Goal: Task Accomplishment & Management: Use online tool/utility

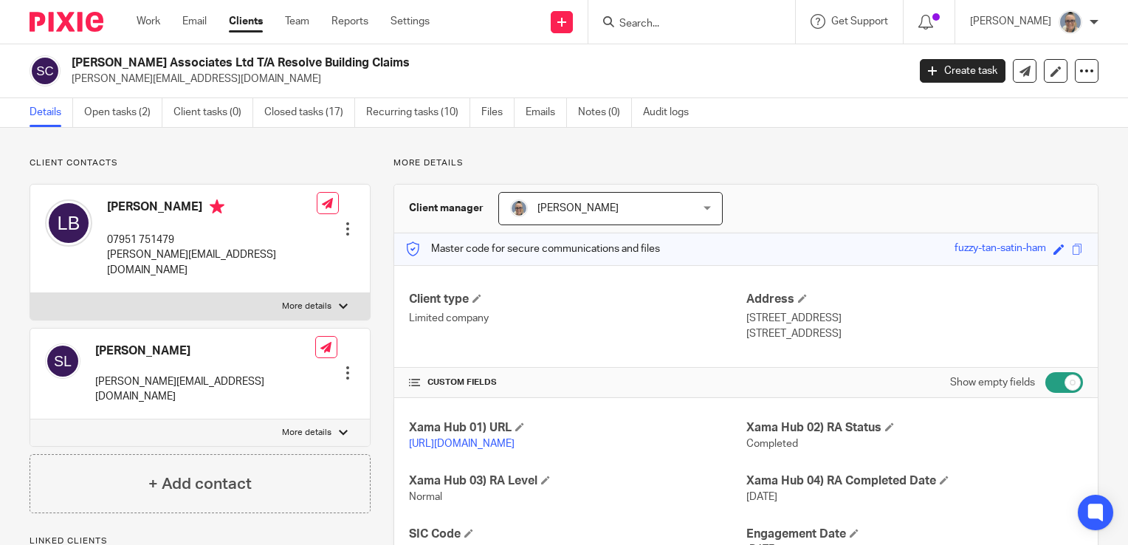
click at [117, 120] on link "Open tasks (2)" at bounding box center [123, 112] width 78 height 29
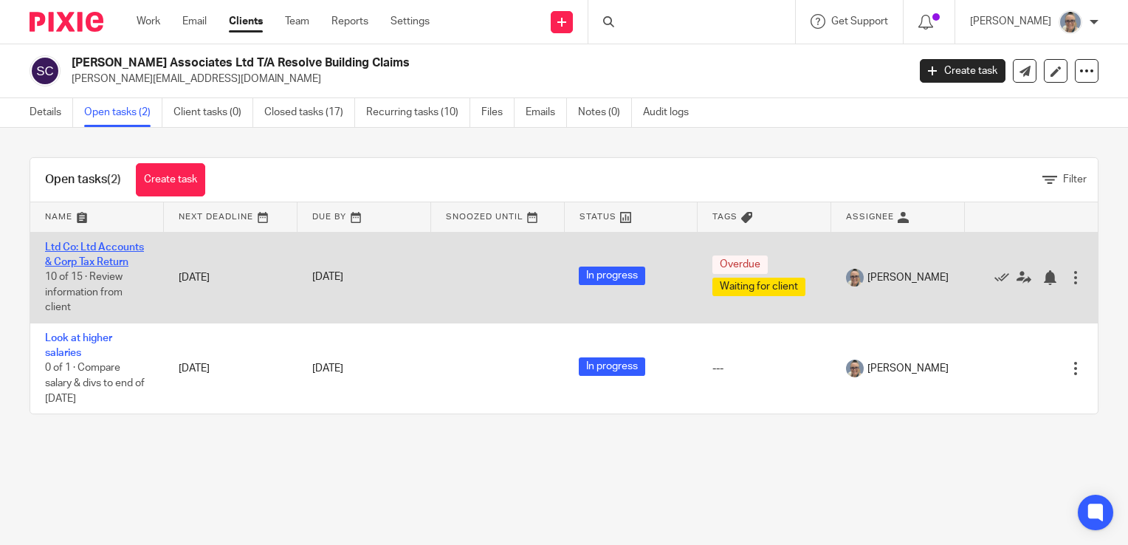
click at [97, 244] on link "Ltd Co: Ltd Accounts & Corp Tax Return" at bounding box center [94, 254] width 99 height 25
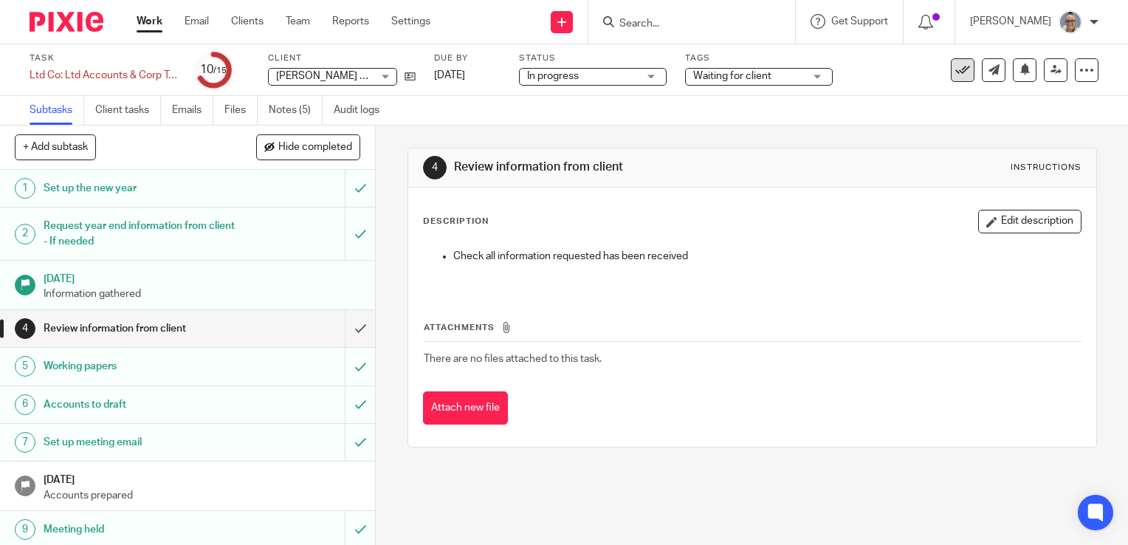
click at [955, 69] on icon at bounding box center [962, 70] width 15 height 15
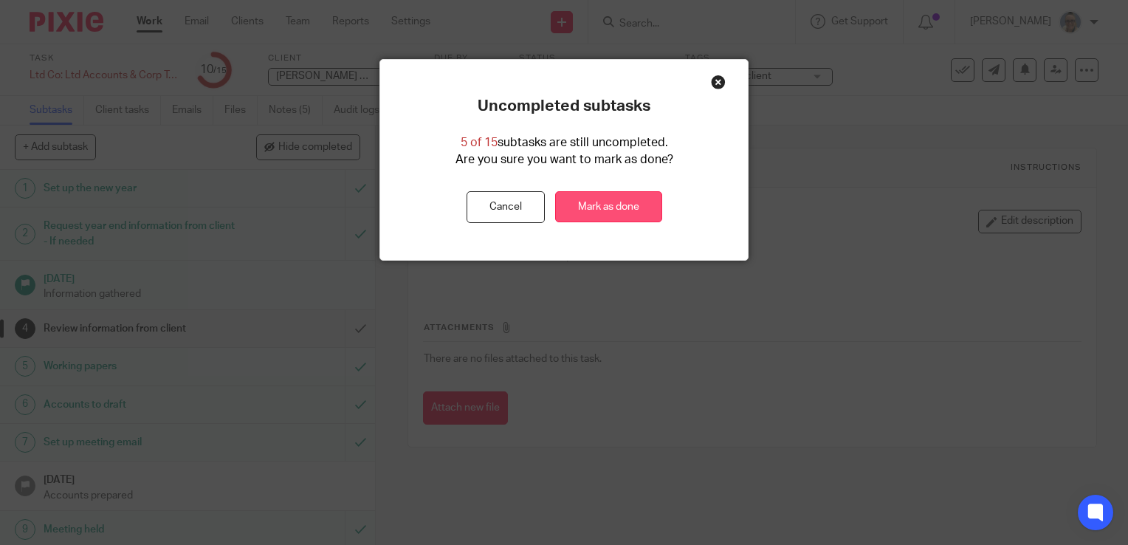
click at [602, 209] on link "Mark as done" at bounding box center [608, 207] width 107 height 32
